Goal: Information Seeking & Learning: Find specific page/section

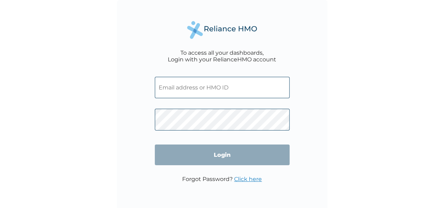
type input "[EMAIL_ADDRESS][DOMAIN_NAME]"
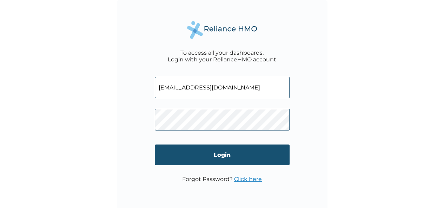
click at [215, 162] on input "Login" at bounding box center [222, 155] width 135 height 21
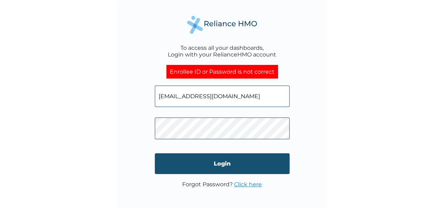
click at [226, 164] on input "Login" at bounding box center [222, 163] width 135 height 21
click at [215, 161] on input "Login" at bounding box center [222, 163] width 135 height 21
click at [214, 161] on input "Login" at bounding box center [222, 163] width 135 height 21
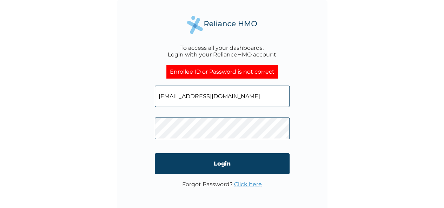
click at [247, 185] on link "Click here" at bounding box center [248, 184] width 28 height 7
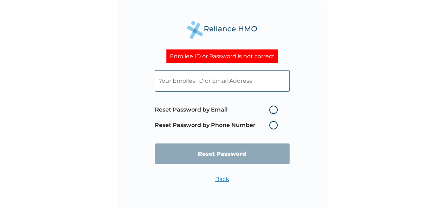
click at [276, 111] on label "Reset Password by Email" at bounding box center [218, 110] width 126 height 8
click at [270, 111] on input "Reset Password by Email" at bounding box center [264, 109] width 11 height 11
radio input "true"
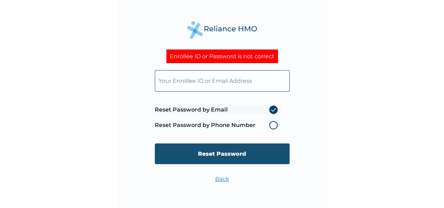
click at [234, 156] on input "Reset Password" at bounding box center [222, 153] width 135 height 21
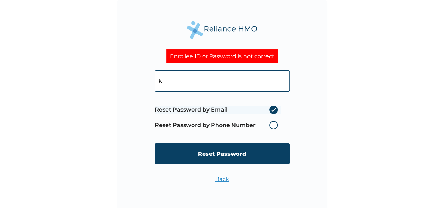
type input "knwanma@penaid.co"
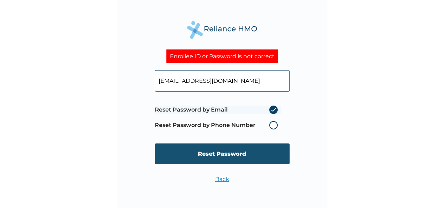
click at [227, 153] on input "Reset Password" at bounding box center [222, 153] width 135 height 21
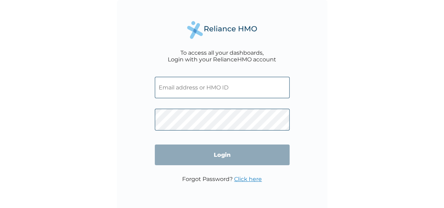
click at [219, 87] on input "text" at bounding box center [222, 87] width 135 height 21
type input "knwanma@penaid.co"
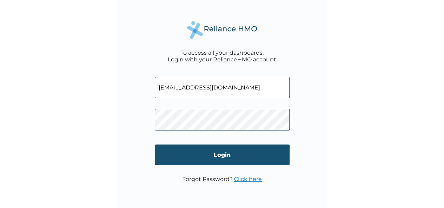
click at [216, 153] on input "Login" at bounding box center [222, 155] width 135 height 21
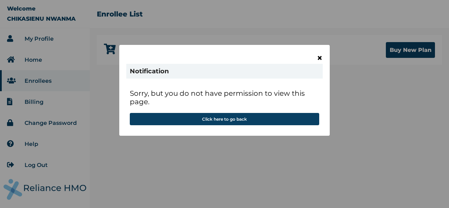
click at [319, 56] on span "×" at bounding box center [320, 58] width 6 height 12
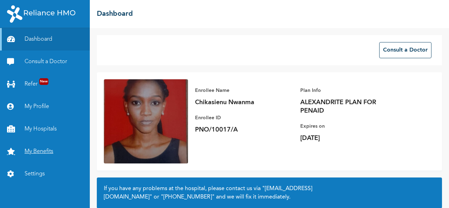
click at [44, 148] on link "My Benefits" at bounding box center [45, 151] width 90 height 22
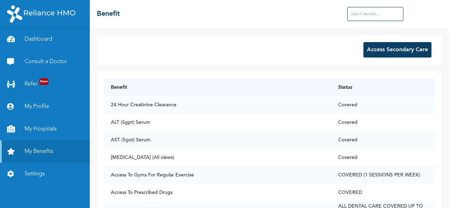
click at [372, 15] on input "text" at bounding box center [375, 14] width 56 height 14
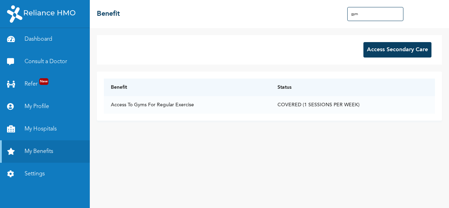
type input "gym"
click at [302, 107] on td "COVERED (1 SESSIONS PER WEEK)" at bounding box center [352, 105] width 165 height 18
click at [132, 105] on td "Access To Gyms For Regular Exercise" at bounding box center [187, 105] width 167 height 18
click at [40, 128] on link "My Hospitals" at bounding box center [45, 129] width 90 height 22
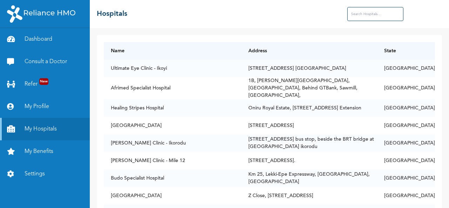
click at [370, 11] on input "text" at bounding box center [375, 14] width 56 height 14
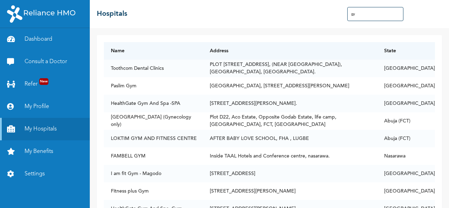
type input "g"
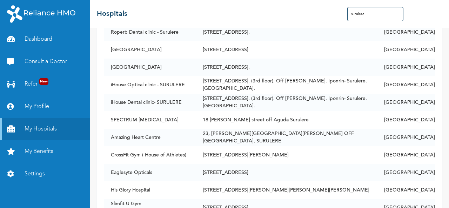
scroll to position [442, 0]
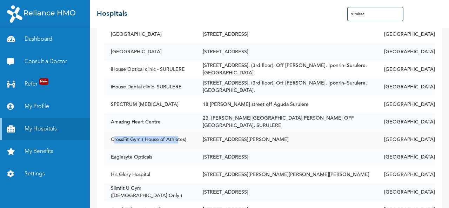
drag, startPoint x: 113, startPoint y: 134, endPoint x: 177, endPoint y: 134, distance: 64.6
click at [177, 134] on td "CrossFit Gym ( House of Athletes)" at bounding box center [150, 140] width 92 height 18
drag, startPoint x: 111, startPoint y: 132, endPoint x: 187, endPoint y: 129, distance: 75.8
click at [187, 131] on td "CrossFit Gym ( House of Athletes)" at bounding box center [150, 140] width 92 height 18
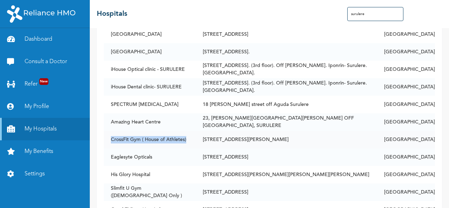
copy td "CrossFit Gym ( House of Athletes)"
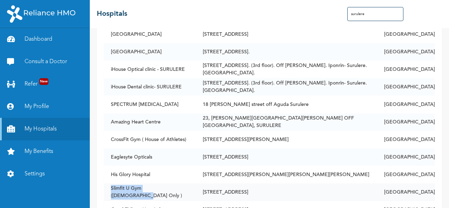
drag, startPoint x: 111, startPoint y: 186, endPoint x: 200, endPoint y: 192, distance: 89.3
click at [196, 192] on td "Slimfit U Gym (Female Only )" at bounding box center [150, 192] width 92 height 18
copy td "Slimfit U Gym (Female Only )"
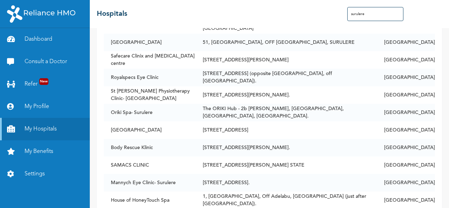
scroll to position [1064, 0]
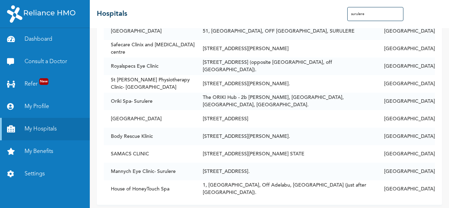
click at [374, 16] on input "surulere" at bounding box center [375, 14] width 56 height 14
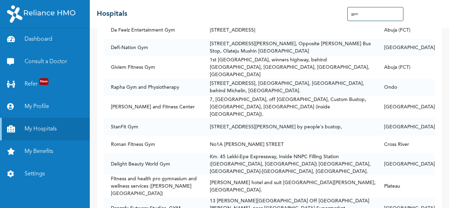
type input "gym"
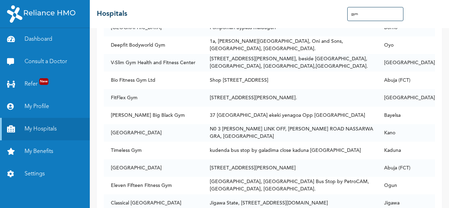
scroll to position [1542, 0]
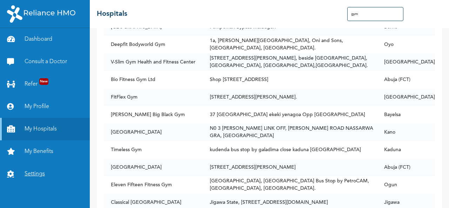
click at [29, 174] on link "Settings" at bounding box center [45, 174] width 90 height 22
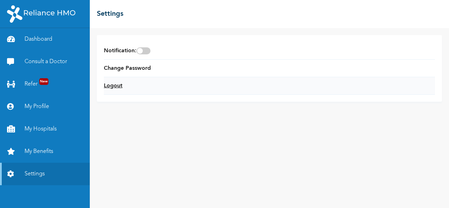
click at [114, 87] on link "Logout" at bounding box center [113, 86] width 19 height 8
